Goal: Information Seeking & Learning: Learn about a topic

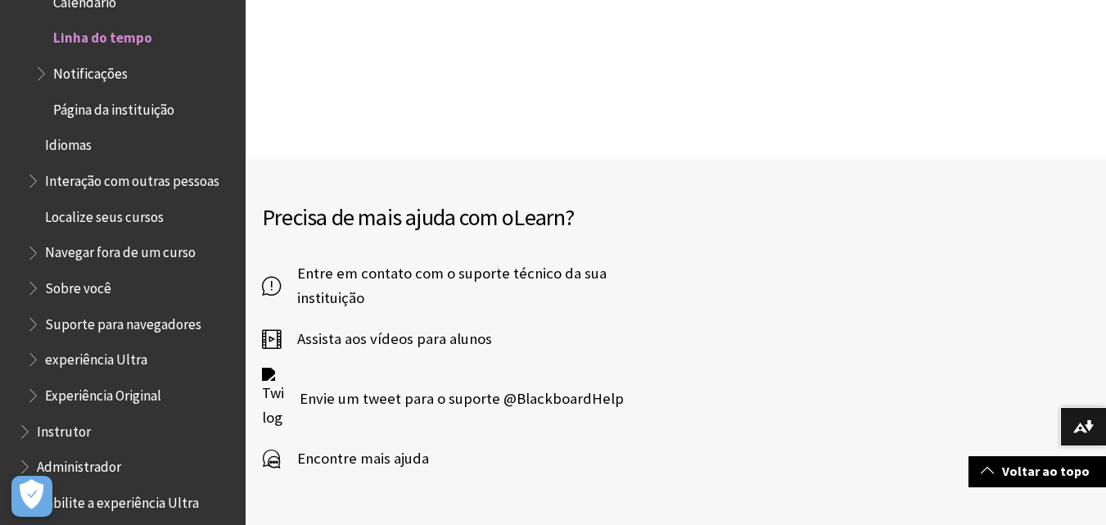
scroll to position [3701, 0]
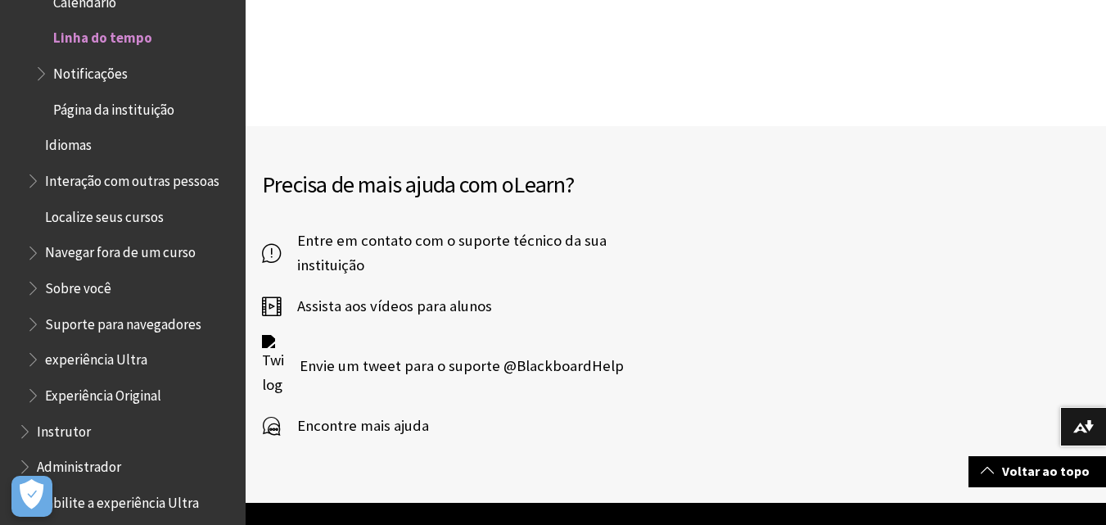
click at [459, 294] on span "Assista aos vídeos para alunos" at bounding box center [386, 306] width 211 height 25
click at [152, 211] on span "Localize seus cursos" at bounding box center [104, 214] width 119 height 22
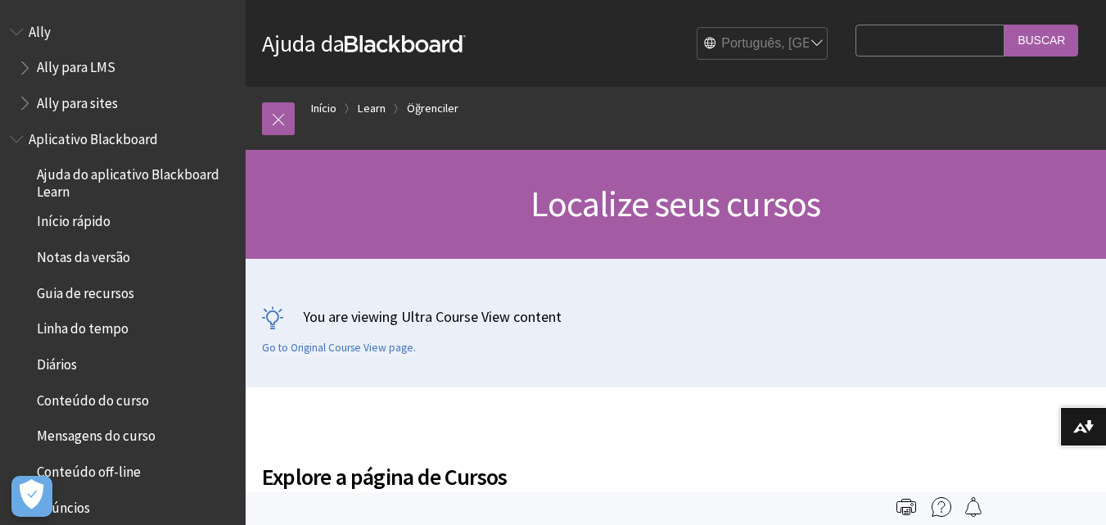
scroll to position [1621, 0]
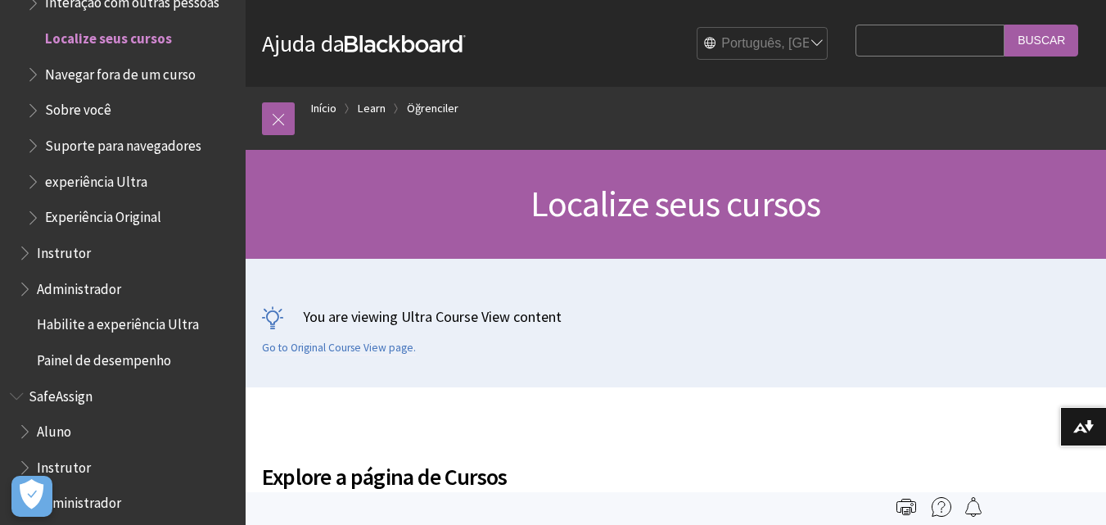
click at [93, 360] on span "Painel de desempenho" at bounding box center [104, 357] width 134 height 22
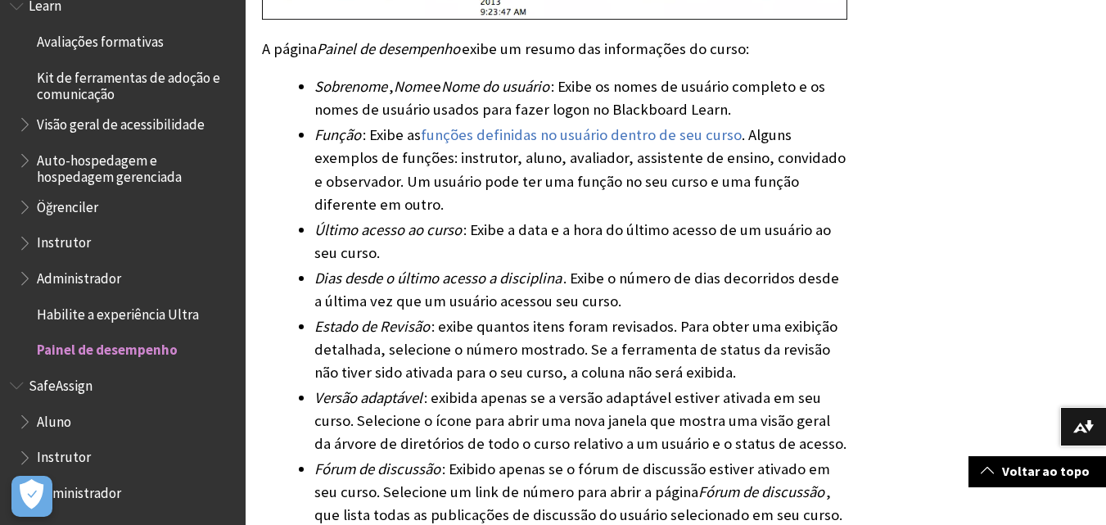
scroll to position [884, 0]
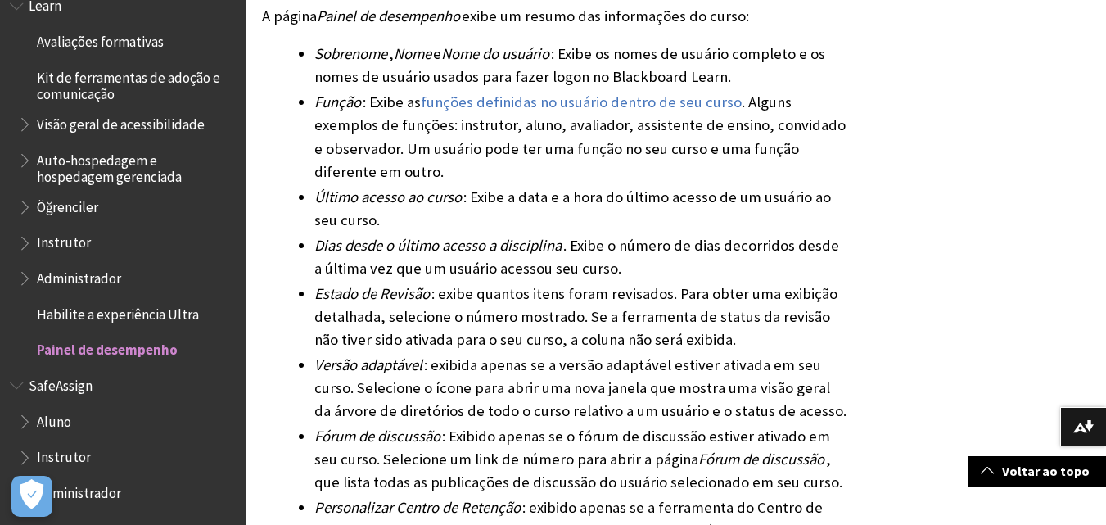
click at [56, 454] on span "Instrutor" at bounding box center [64, 455] width 54 height 22
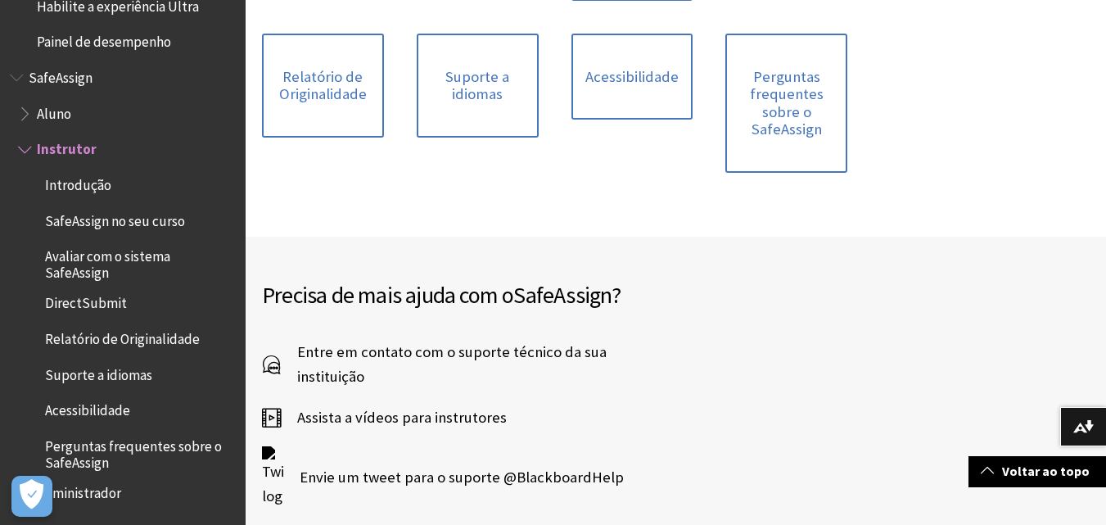
scroll to position [557, 0]
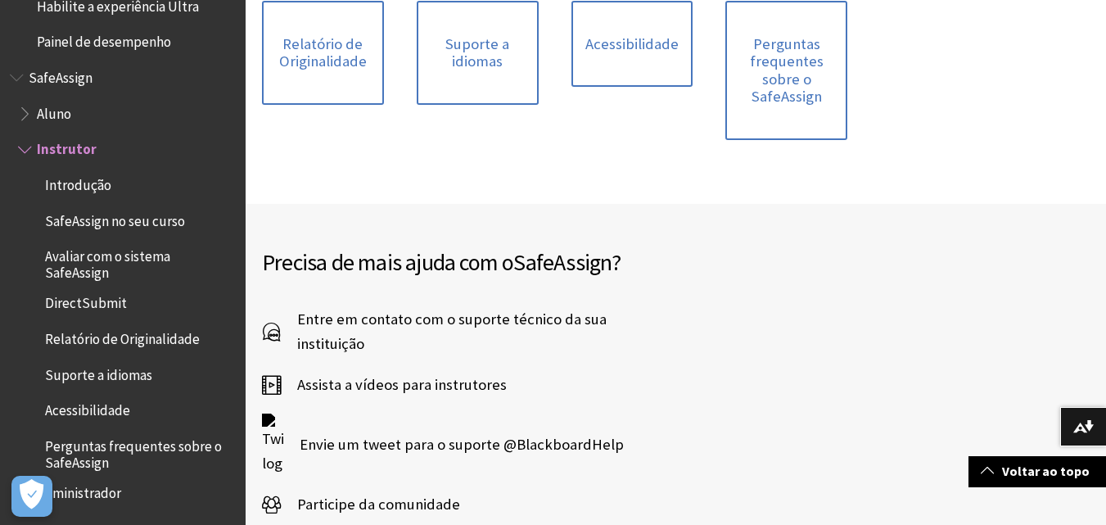
click at [83, 9] on span "Habilite a experiência Ultra" at bounding box center [118, 4] width 162 height 22
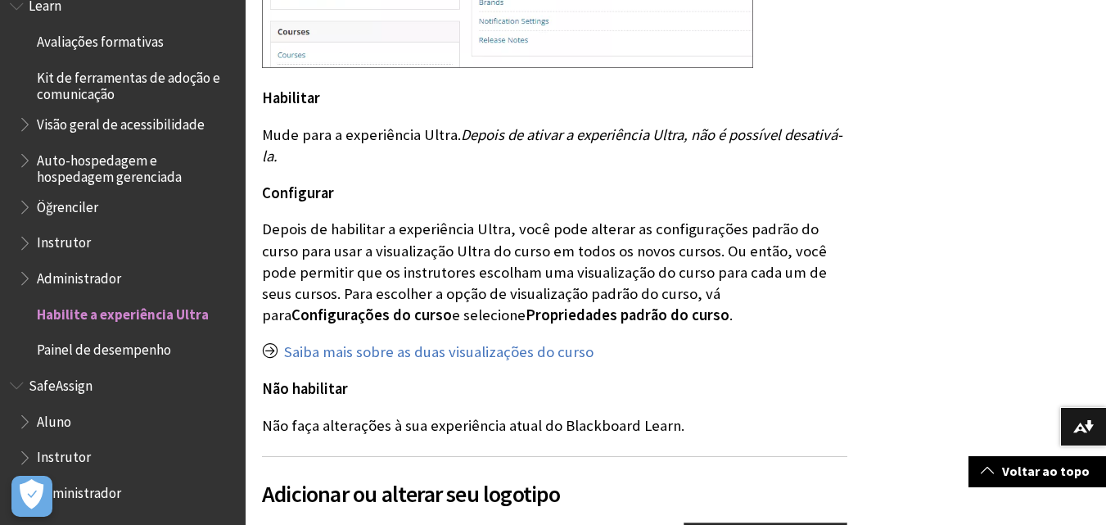
scroll to position [950, 0]
